Goal: Task Accomplishment & Management: Complete application form

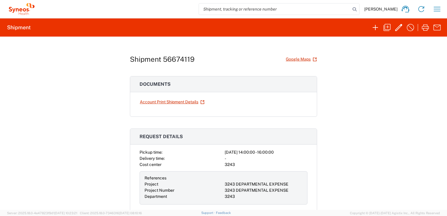
click at [364, 94] on div "Shipment 56674119 Google Maps Documents Account Print Shipment Details Request …" at bounding box center [223, 123] width 447 height 173
drag, startPoint x: 194, startPoint y: 60, endPoint x: 160, endPoint y: 56, distance: 34.0
click at [160, 56] on div "Shipment 56674119 Google Maps" at bounding box center [223, 59] width 187 height 10
drag, startPoint x: 160, startPoint y: 56, endPoint x: 165, endPoint y: 59, distance: 6.1
copy h1 "56674119"
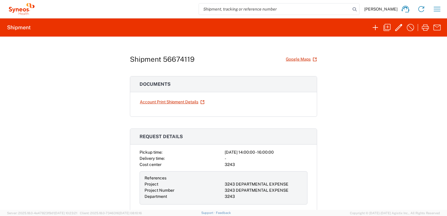
click at [220, 10] on input "search" at bounding box center [274, 9] width 151 height 11
paste input "56674119"
type input "56674119"
click at [350, 10] on icon at bounding box center [354, 9] width 8 height 8
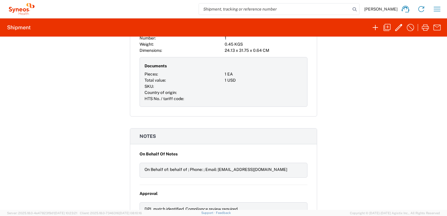
scroll to position [409, 0]
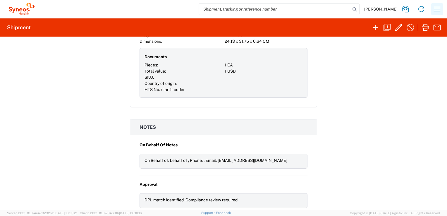
click at [438, 12] on icon "button" at bounding box center [436, 8] width 9 height 9
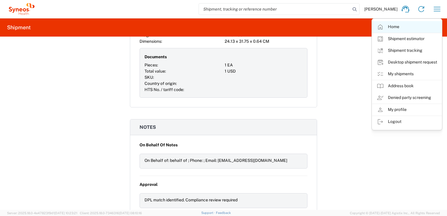
click at [407, 24] on link "Home" at bounding box center [407, 27] width 70 height 12
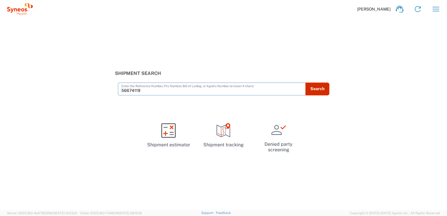
type input "56674119"
click at [316, 88] on button "Search" at bounding box center [317, 88] width 24 height 13
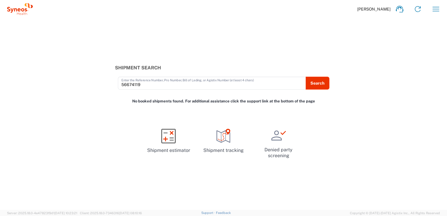
click at [363, 9] on span "[PERSON_NAME]" at bounding box center [373, 8] width 33 height 5
click at [369, 9] on span "[PERSON_NAME]" at bounding box center [373, 8] width 33 height 5
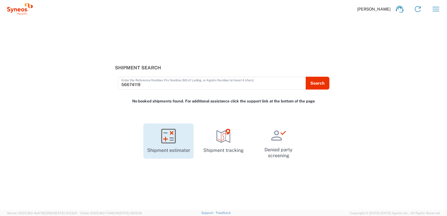
click at [165, 142] on icon at bounding box center [168, 136] width 15 height 15
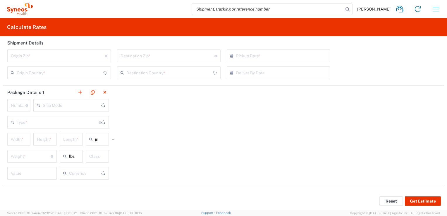
type input "US Dollar"
type input "[GEOGRAPHIC_DATA]"
click at [394, 199] on button "Reset" at bounding box center [390, 200] width 23 height 9
click at [385, 201] on button "Reset" at bounding box center [390, 200] width 23 height 9
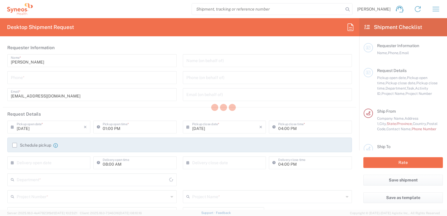
type input "[GEOGRAPHIC_DATA]"
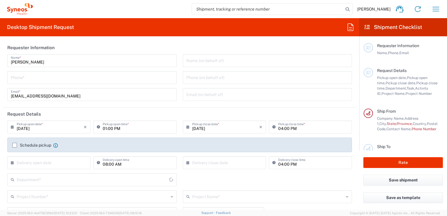
type input "3243"
type input "INC Research Clin Svcs [GEOGRAPHIC_DATA]"
click at [66, 82] on input "tel" at bounding box center [92, 77] width 162 height 10
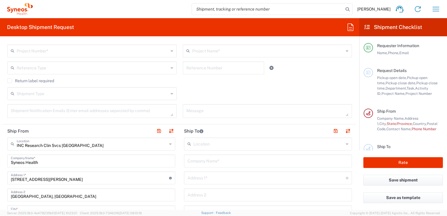
scroll to position [146, 0]
type input "[PHONE_NUMBER]"
click at [168, 129] on button "button" at bounding box center [171, 130] width 8 height 8
type input "INC Research Clin Svcs [GEOGRAPHIC_DATA]"
type input "Syneos Health"
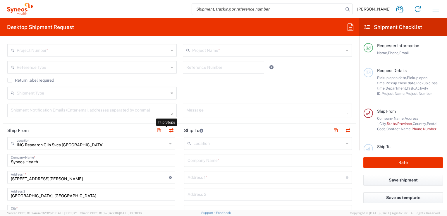
type input "[STREET_ADDRESS][PERSON_NAME]"
type input "[GEOGRAPHIC_DATA], [GEOGRAPHIC_DATA]"
type input "Tlalnepantla"
type input "[GEOGRAPHIC_DATA]"
type input "54060"
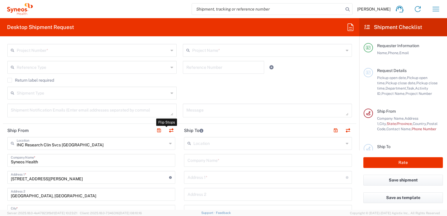
type input "[PERSON_NAME]"
type input "[EMAIL_ADDRESS][DOMAIN_NAME]"
type input "EORI"
type input "VAT"
type input "KIN030716VB2"
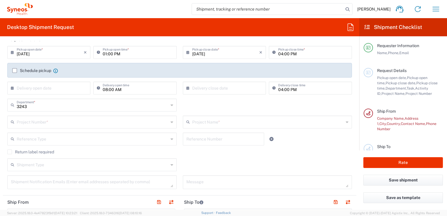
scroll to position [88, 0]
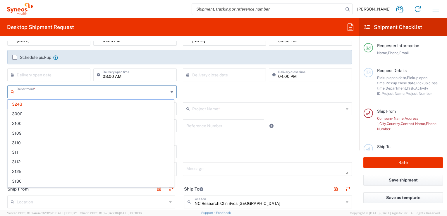
click at [44, 94] on input "text" at bounding box center [93, 91] width 152 height 10
click at [4, 95] on main "[DATE] × Pickup open date * Cancel Apply 01:00 PM Pickup open time * [DATE] × P…" at bounding box center [179, 106] width 353 height 147
type input "3243"
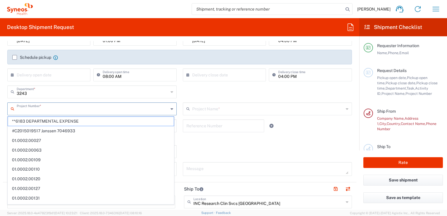
click at [40, 108] on input "text" at bounding box center [93, 108] width 152 height 10
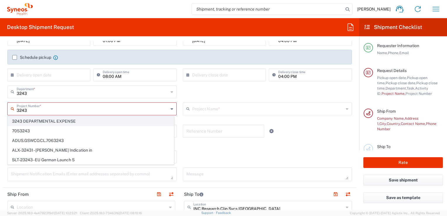
click at [47, 120] on span "3243 DEPARTMENTAL EXPENSE" at bounding box center [91, 121] width 166 height 9
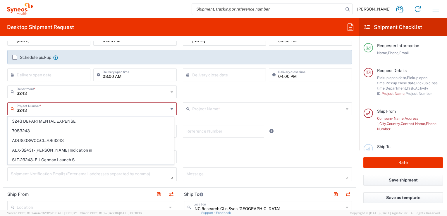
type input "3243 DEPARTMENTAL EXPENSE"
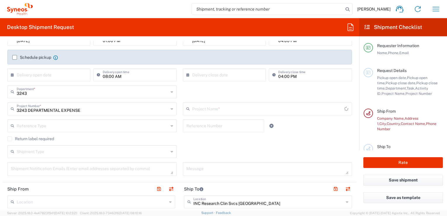
type input "3243 DEPARTMENTAL EXPENSE"
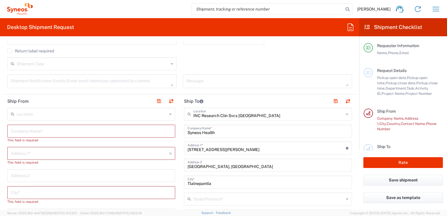
scroll to position [205, 0]
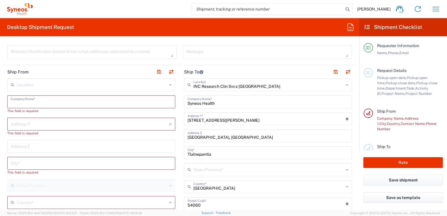
click at [101, 99] on input "text" at bounding box center [91, 101] width 161 height 10
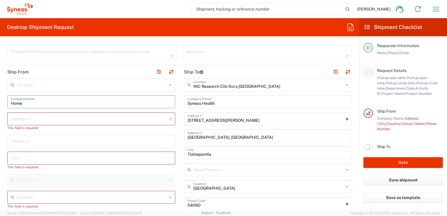
type input "Home"
click at [94, 119] on input "text" at bounding box center [90, 118] width 158 height 10
type input "[STREET_ADDRESS]"
type input "[EMAIL_ADDRESS][DOMAIN_NAME]"
type input "[GEOGRAPHIC_DATA]"
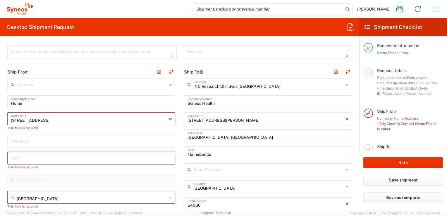
type input "[PHONE_NUMBER]"
type input "Residential/Home"
type input "[GEOGRAPHIC_DATA]"
type input "5565990091"
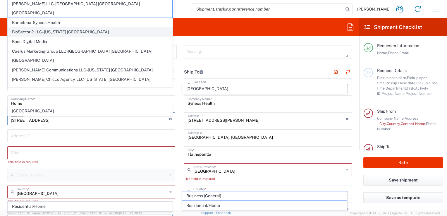
scroll to position [323, 0]
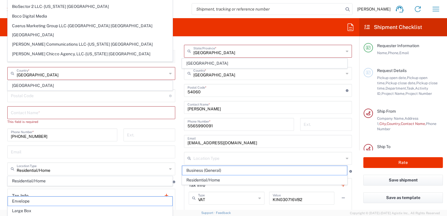
drag, startPoint x: 0, startPoint y: 88, endPoint x: 14, endPoint y: 106, distance: 22.8
click at [1, 91] on form "Requester Information [PERSON_NAME] Name * [PHONE_NUMBER] Phone * [EMAIL_ADDRES…" at bounding box center [179, 125] width 359 height 169
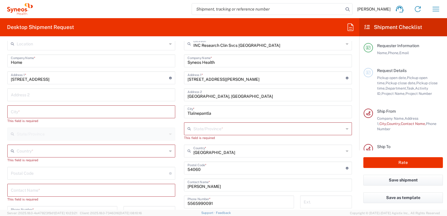
scroll to position [235, 0]
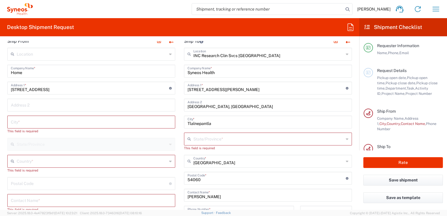
click at [43, 123] on input "text" at bounding box center [91, 121] width 161 height 10
click at [45, 107] on input "text" at bounding box center [91, 104] width 161 height 10
type input "[GEOGRAPHIC_DATA]"
click at [50, 120] on input "text" at bounding box center [91, 121] width 161 height 10
type input "L"
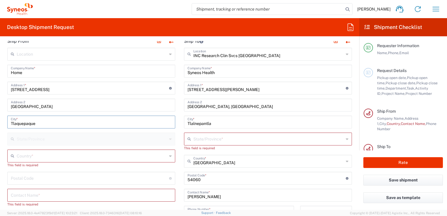
type input "Tlaquepaque"
click at [40, 151] on input "text" at bounding box center [92, 155] width 150 height 10
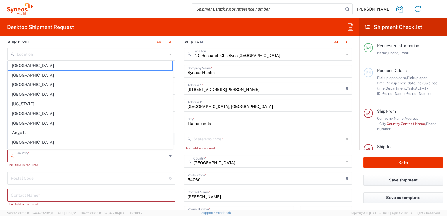
type input "[GEOGRAPHIC_DATA]"
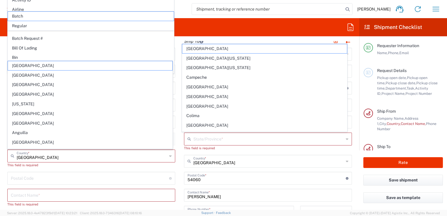
click at [4, 109] on main "Location [PERSON_NAME] LLC-[GEOGRAPHIC_DATA] [GEOGRAPHIC_DATA] [GEOGRAPHIC_DATA…" at bounding box center [91, 184] width 177 height 273
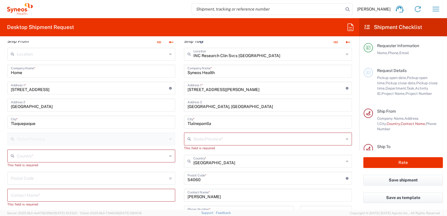
click at [10, 123] on div "Tlaquepaque City *" at bounding box center [91, 122] width 168 height 13
click at [13, 124] on input "Tlaquepaque" at bounding box center [91, 121] width 161 height 10
type input "San [PERSON_NAME] Tlaquepaque"
click at [46, 154] on input "text" at bounding box center [92, 155] width 150 height 10
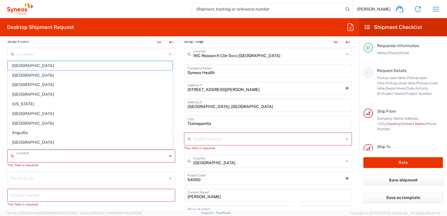
type input "[GEOGRAPHIC_DATA]"
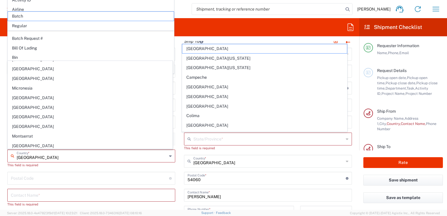
scroll to position [1296, 0]
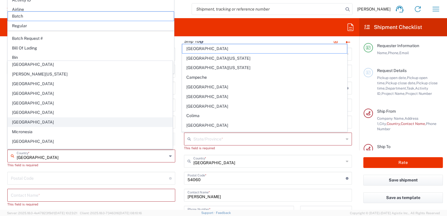
click at [42, 118] on span "[GEOGRAPHIC_DATA]" at bounding box center [90, 122] width 164 height 9
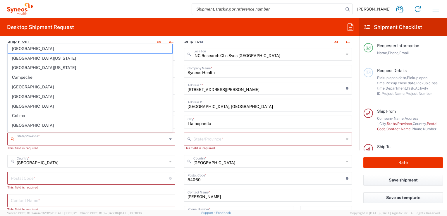
click at [66, 138] on input "text" at bounding box center [92, 138] width 150 height 10
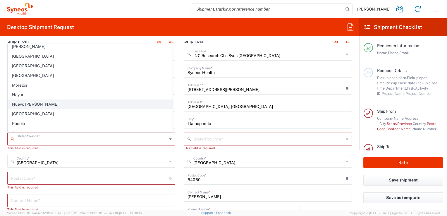
scroll to position [88, 0]
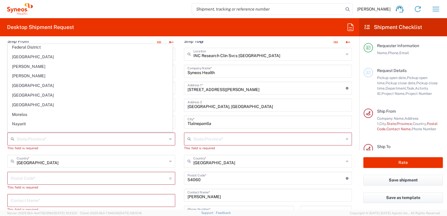
click at [32, 87] on span "[GEOGRAPHIC_DATA]" at bounding box center [90, 85] width 164 height 9
type input "[GEOGRAPHIC_DATA]"
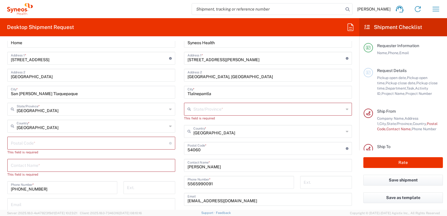
scroll to position [294, 0]
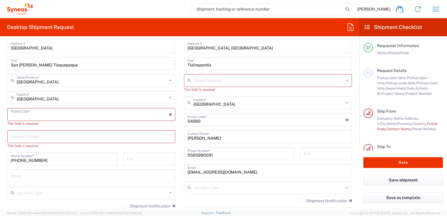
click at [38, 111] on input "undefined" at bounding box center [90, 114] width 158 height 10
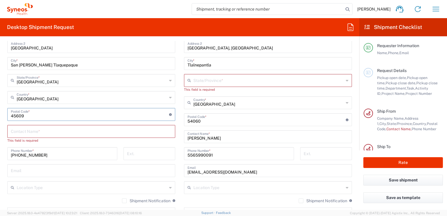
type input "45609"
click at [32, 132] on input "text" at bounding box center [91, 131] width 161 height 10
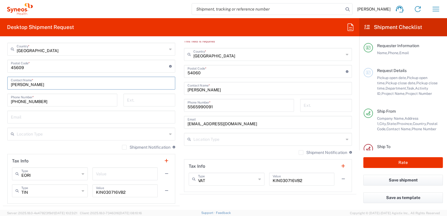
scroll to position [352, 0]
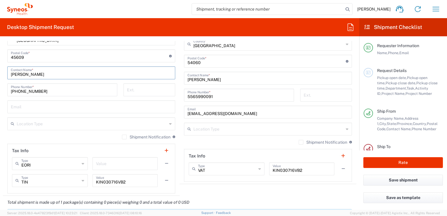
type input "[PERSON_NAME]"
click at [209, 112] on input "[EMAIL_ADDRESS][DOMAIN_NAME]" at bounding box center [267, 111] width 161 height 10
click at [37, 106] on input "text" at bounding box center [91, 106] width 161 height 10
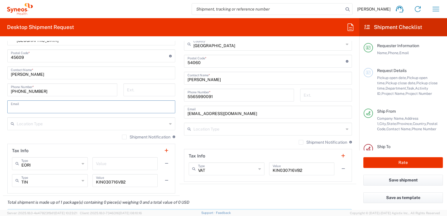
paste input "[EMAIL_ADDRESS][DOMAIN_NAME]"
type input "[EMAIL_ADDRESS][DOMAIN_NAME]"
click at [2, 137] on form "Requester Information [PERSON_NAME] Name * [PHONE_NUMBER] Phone * [EMAIL_ADDRES…" at bounding box center [179, 125] width 359 height 169
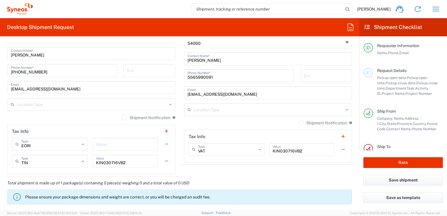
scroll to position [382, 0]
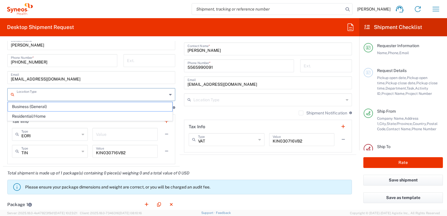
click at [30, 96] on input "text" at bounding box center [92, 94] width 150 height 10
click at [36, 115] on span "Residential/Home" at bounding box center [90, 116] width 164 height 9
type input "Residential/Home"
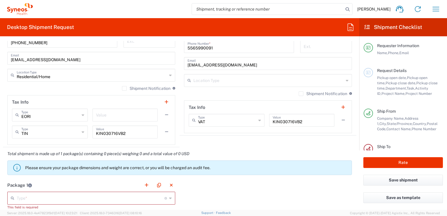
scroll to position [411, 0]
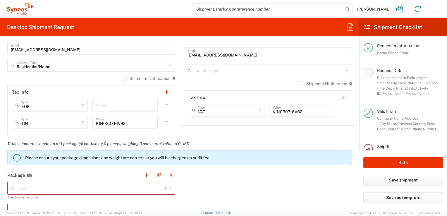
click at [204, 70] on input "text" at bounding box center [268, 70] width 150 height 10
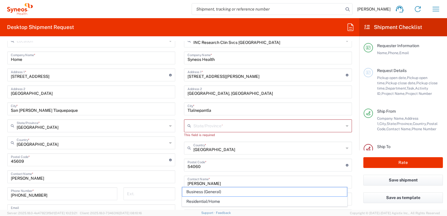
scroll to position [235, 0]
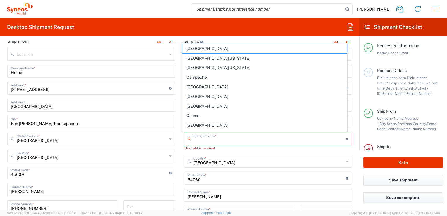
click at [211, 140] on input "text" at bounding box center [268, 138] width 150 height 10
type input "[GEOGRAPHIC_DATA]"
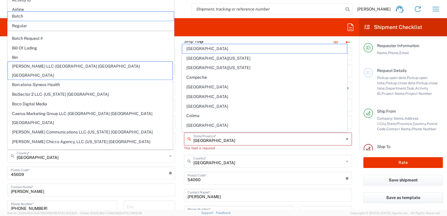
click at [354, 137] on form "Requester Information [PERSON_NAME] Name * [PHONE_NUMBER] Phone * [EMAIL_ADDRES…" at bounding box center [179, 125] width 359 height 169
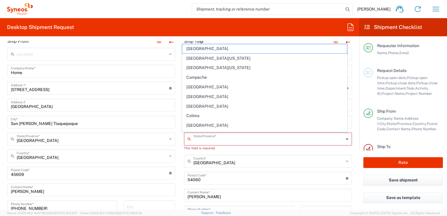
click at [324, 140] on input "text" at bounding box center [268, 138] width 150 height 10
type input "[GEOGRAPHIC_DATA]"
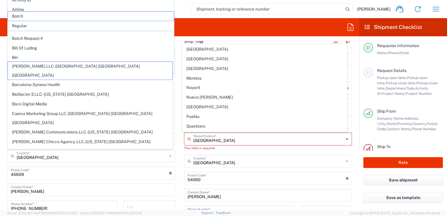
scroll to position [123, 0]
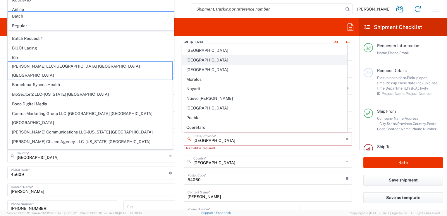
click at [218, 59] on span "[GEOGRAPHIC_DATA]" at bounding box center [264, 60] width 164 height 9
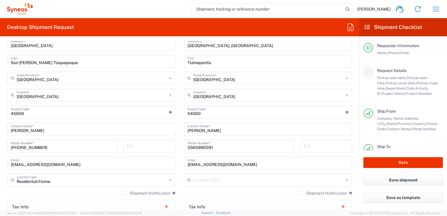
scroll to position [294, 0]
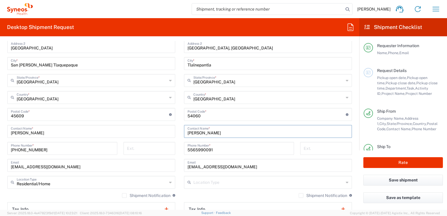
drag, startPoint x: 236, startPoint y: 132, endPoint x: 112, endPoint y: 112, distance: 125.5
click at [113, 113] on div "Ship From Location [PERSON_NAME] LLC-[GEOGRAPHIC_DATA] [GEOGRAPHIC_DATA] [GEOGR…" at bounding box center [179, 115] width 353 height 278
type input "l"
type input "[PERSON_NAME]"
drag, startPoint x: 223, startPoint y: 168, endPoint x: 169, endPoint y: 161, distance: 54.2
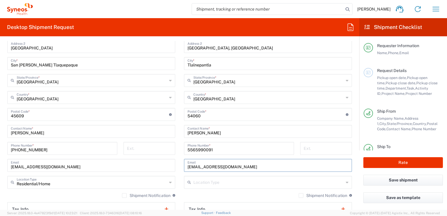
click at [170, 161] on div "Ship From Location [PERSON_NAME] LLC-[GEOGRAPHIC_DATA] [GEOGRAPHIC_DATA] [GEOGR…" at bounding box center [179, 115] width 353 height 278
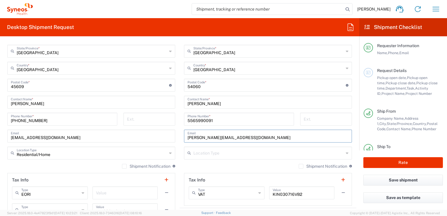
type input "[PERSON_NAME][EMAIL_ADDRESS][DOMAIN_NAME]"
click at [256, 169] on div "Shipment Notification If checked, a shipment notification email will be sent to…" at bounding box center [268, 167] width 168 height 9
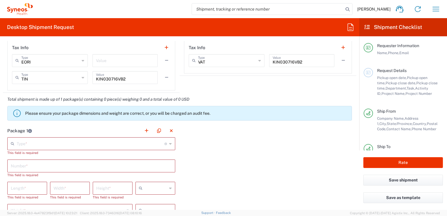
scroll to position [499, 0]
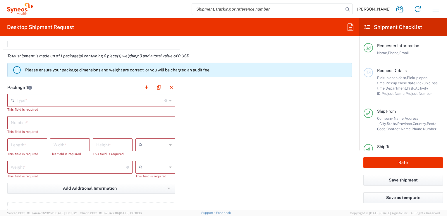
click at [169, 101] on icon at bounding box center [170, 100] width 3 height 9
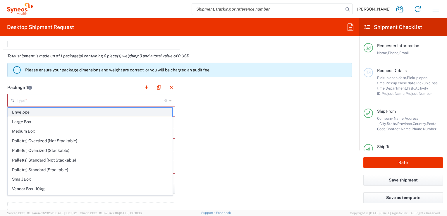
click at [91, 112] on span "Envelope" at bounding box center [90, 112] width 164 height 9
type input "Envelope"
type input "1"
type input "9.5"
type input "12.5"
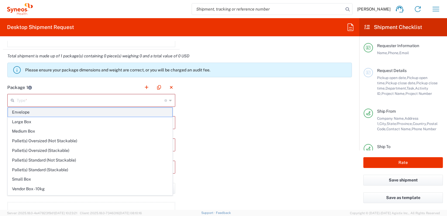
type input "0.25"
type input "in"
type input "0.45"
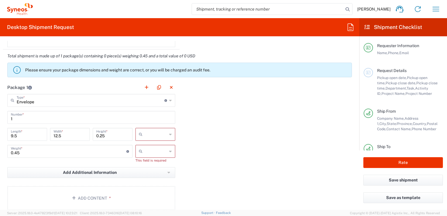
click at [161, 135] on input "text" at bounding box center [156, 134] width 22 height 9
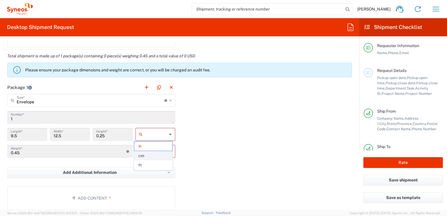
click at [147, 157] on span "cm" at bounding box center [153, 155] width 38 height 9
type input "24.13"
type input "31.75"
type input "0.64"
type input "cm"
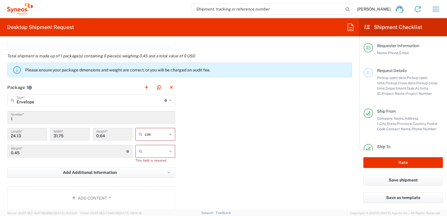
click at [155, 152] on input "text" at bounding box center [156, 151] width 22 height 9
click at [149, 166] on span "kgs" at bounding box center [153, 162] width 38 height 9
type input "kgs"
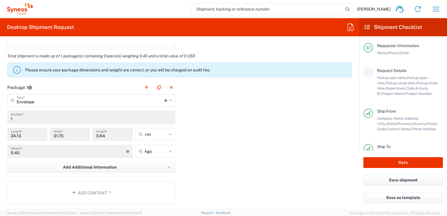
click at [219, 156] on div "Package 1 Envelope Type * Material used to package goods Envelope Large Box Med…" at bounding box center [179, 145] width 353 height 128
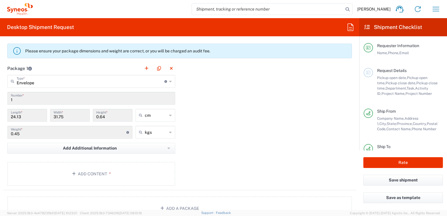
scroll to position [528, 0]
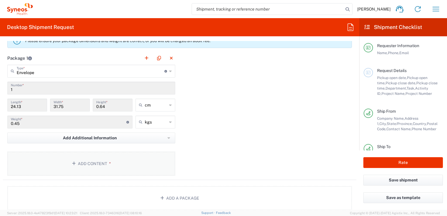
click at [107, 162] on span "*" at bounding box center [109, 163] width 4 height 5
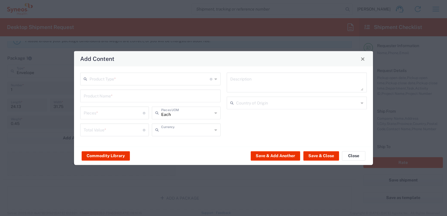
type input "US Dollar"
click at [216, 80] on icon at bounding box center [215, 78] width 3 height 9
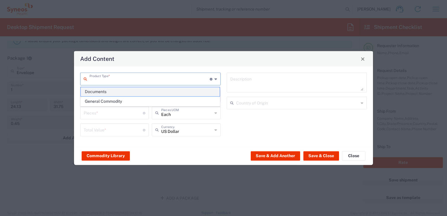
click at [173, 93] on span "Documents" at bounding box center [150, 91] width 139 height 9
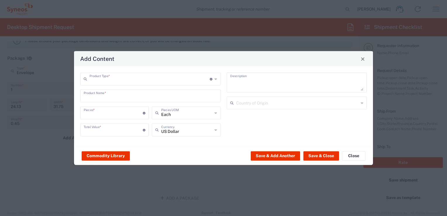
type input "Documents"
type input "1"
type textarea "Documents"
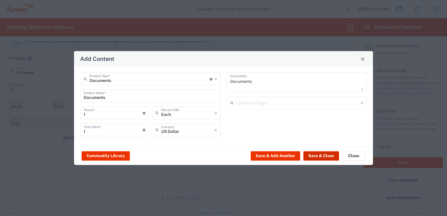
click at [321, 158] on button "Save & Close" at bounding box center [321, 155] width 36 height 9
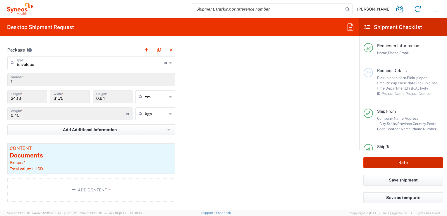
scroll to position [469, 0]
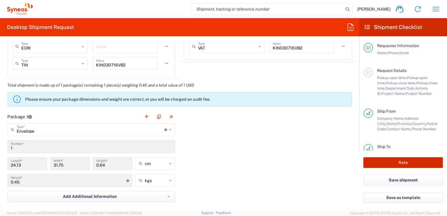
click at [391, 164] on button "Rate" at bounding box center [403, 162] width 80 height 11
type input "3243 DEPARTMENTAL EXPENSE"
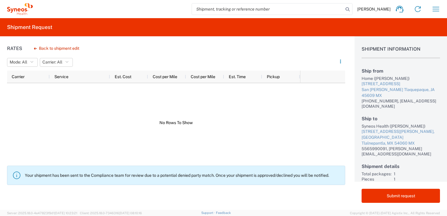
click at [35, 25] on h2 "Shipment Request" at bounding box center [29, 27] width 45 height 7
click at [249, 11] on input "search" at bounding box center [267, 9] width 151 height 11
click at [58, 49] on button "Back to shipment edit" at bounding box center [56, 48] width 55 height 10
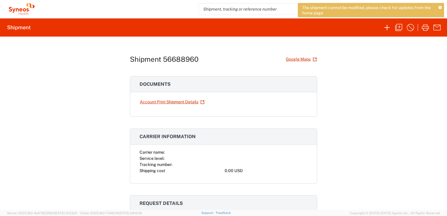
click at [199, 60] on div "Shipment 56688960 Google Maps" at bounding box center [223, 59] width 187 height 10
drag, startPoint x: 198, startPoint y: 62, endPoint x: 162, endPoint y: 62, distance: 35.7
click at [162, 62] on div "Shipment 56688960 Google Maps" at bounding box center [223, 59] width 187 height 10
drag, startPoint x: 162, startPoint y: 62, endPoint x: 164, endPoint y: 59, distance: 3.8
copy h1 "56688960"
